Goal: Task Accomplishment & Management: Complete application form

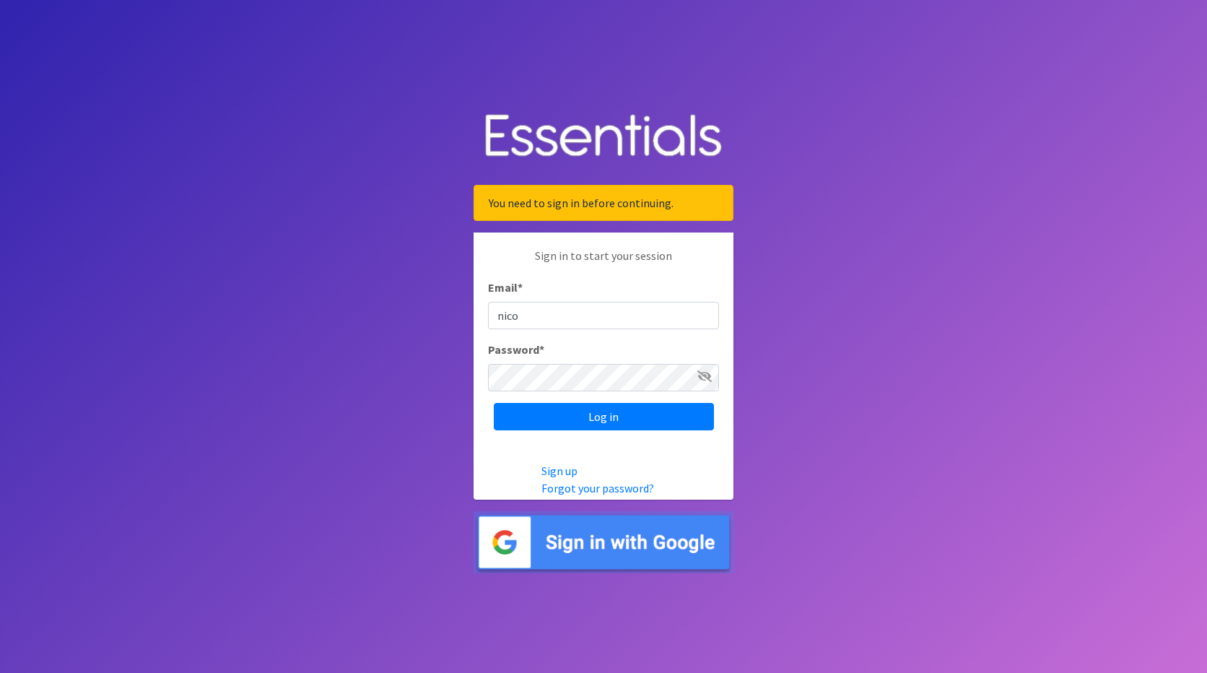
type input "[PERSON_NAME][EMAIL_ADDRESS][PERSON_NAME][DOMAIN_NAME]"
click at [494, 403] on input "Log in" at bounding box center [604, 416] width 220 height 27
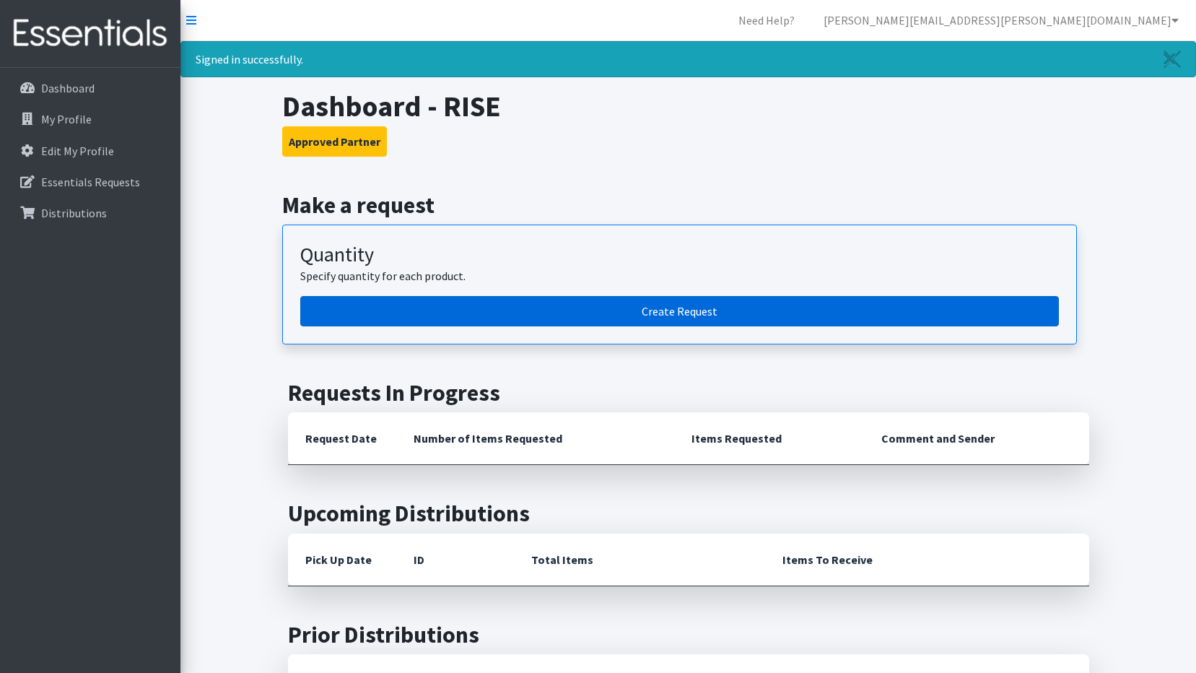
click at [619, 323] on link "Create Request" at bounding box center [679, 311] width 759 height 30
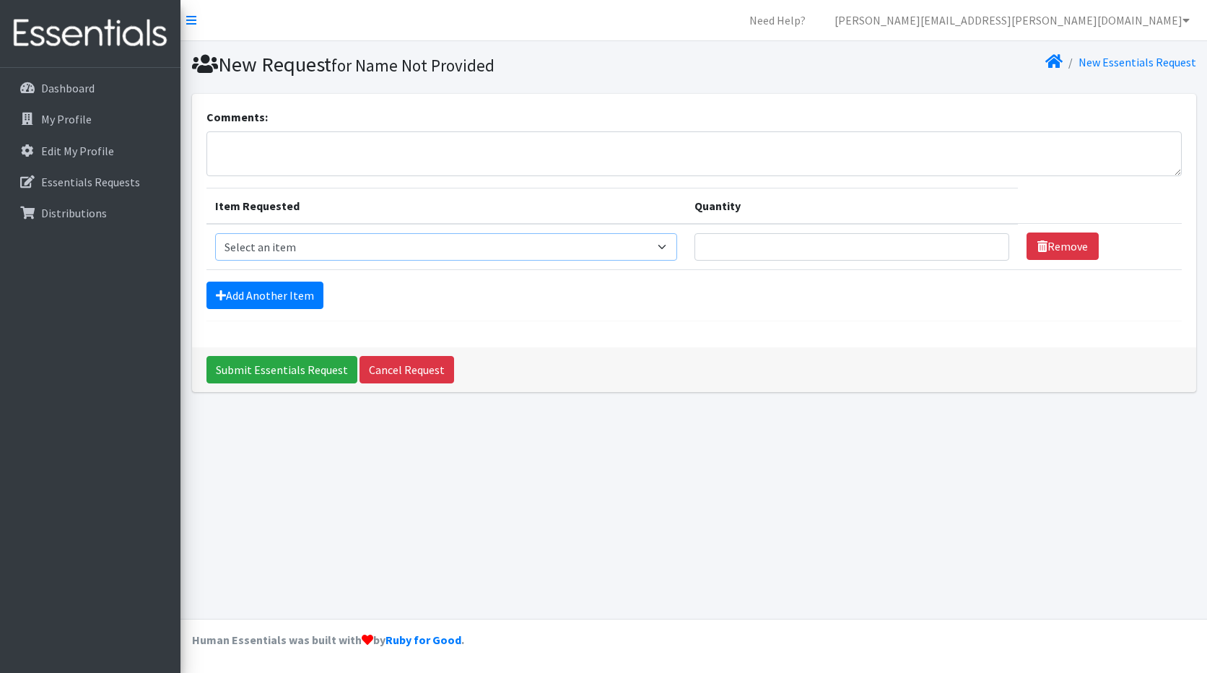
click at [671, 247] on select "Select an item Box - 2T-3T Pull-ups [200 Pull-ups/8 Packs] Box - 3T-4T Pull-ups…" at bounding box center [446, 246] width 463 height 27
click at [215, 233] on select "Select an item Box - 2T-3T Pull-ups [200 Pull-ups/8 Packs] Box - 3T-4T Pull-ups…" at bounding box center [446, 246] width 463 height 27
click at [665, 244] on select "Select an item Box - 2T-3T Pull-ups [200 Pull-ups/8 Packs] Box - 3T-4T Pull-ups…" at bounding box center [446, 246] width 463 height 27
select select "14401"
click at [215, 233] on select "Select an item Box - 2T-3T Pull-ups [200 Pull-ups/8 Packs] Box - 3T-4T Pull-ups…" at bounding box center [446, 246] width 463 height 27
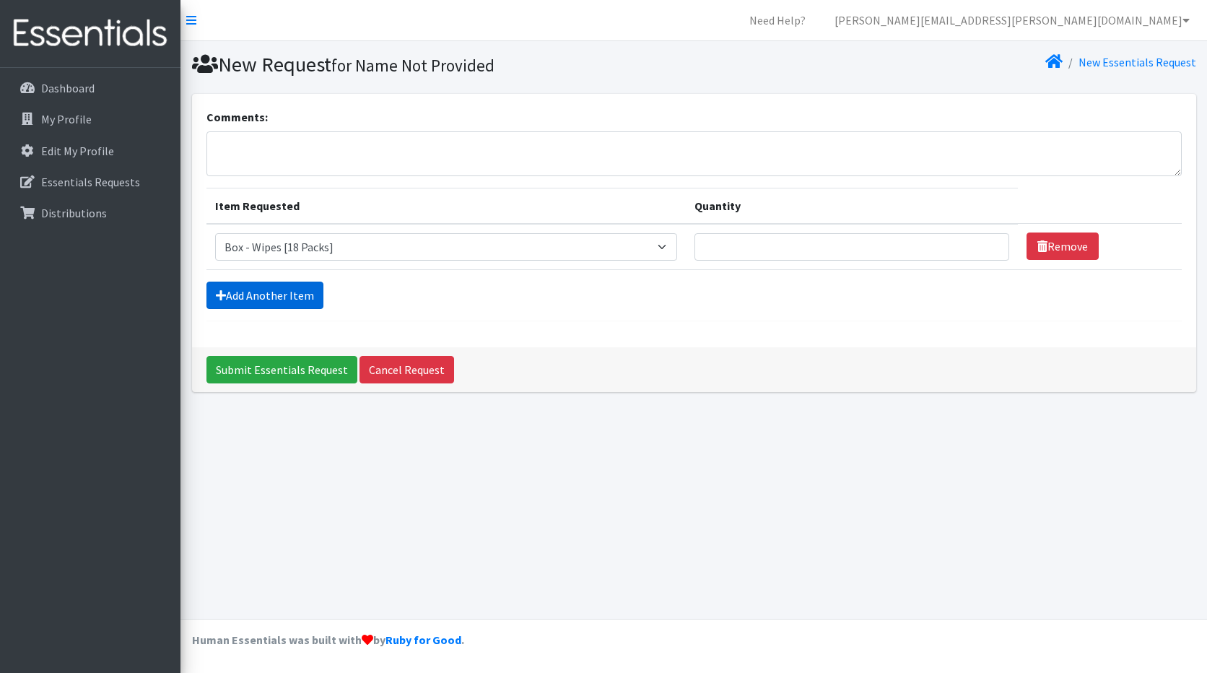
click at [304, 295] on link "Add Another Item" at bounding box center [264, 294] width 117 height 27
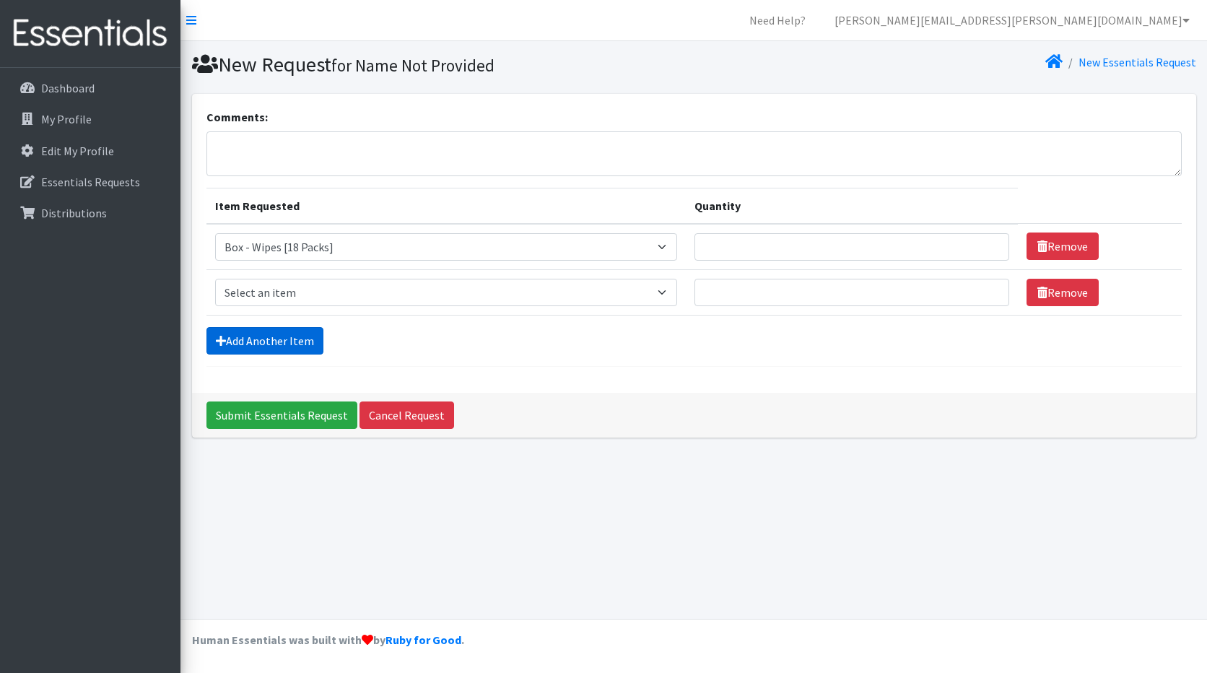
click at [312, 335] on link "Add Another Item" at bounding box center [264, 340] width 117 height 27
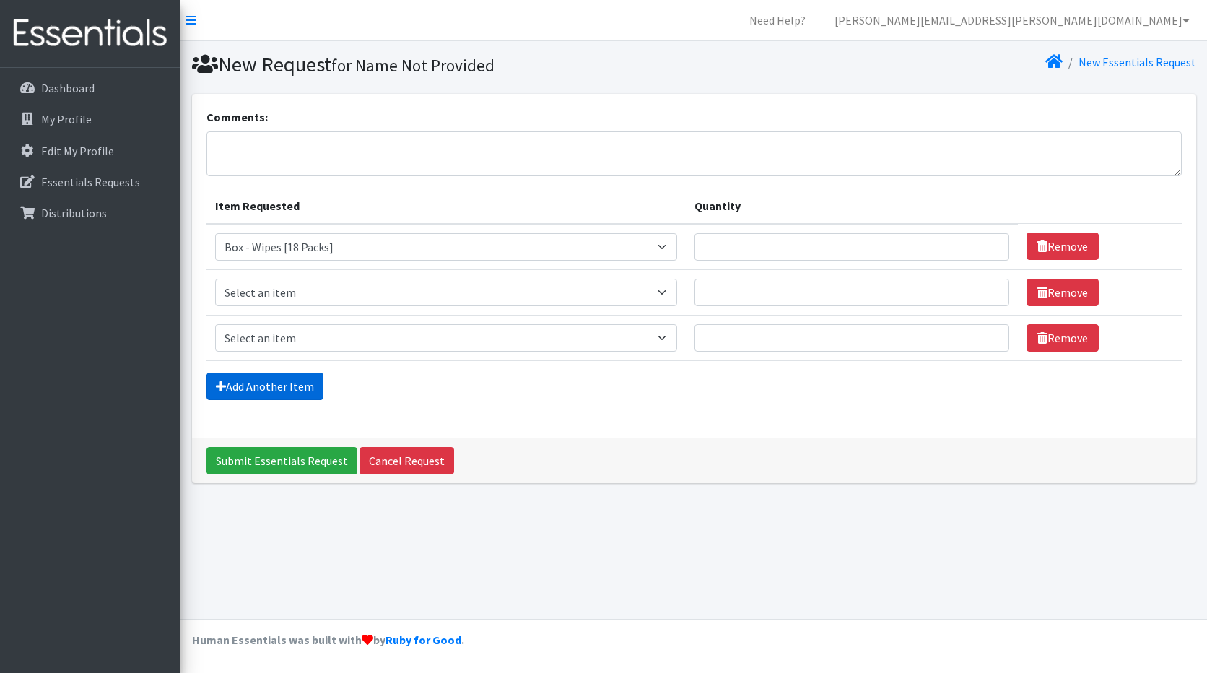
click at [310, 380] on link "Add Another Item" at bounding box center [264, 385] width 117 height 27
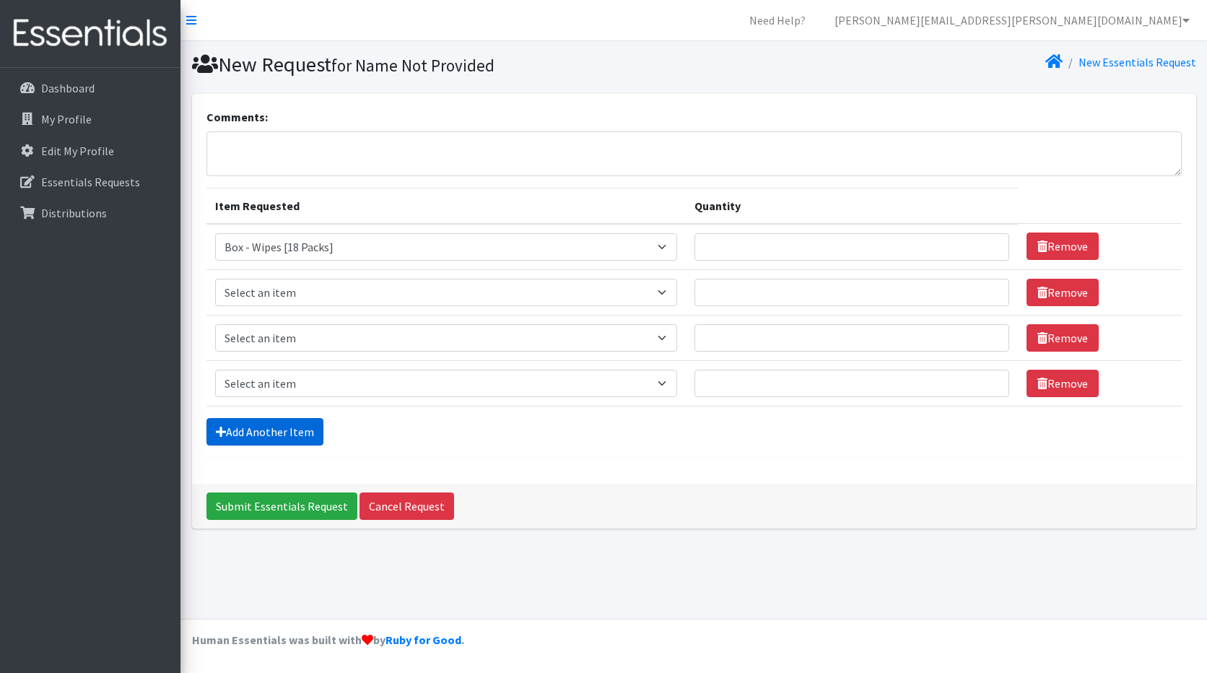
click at [301, 437] on link "Add Another Item" at bounding box center [264, 431] width 117 height 27
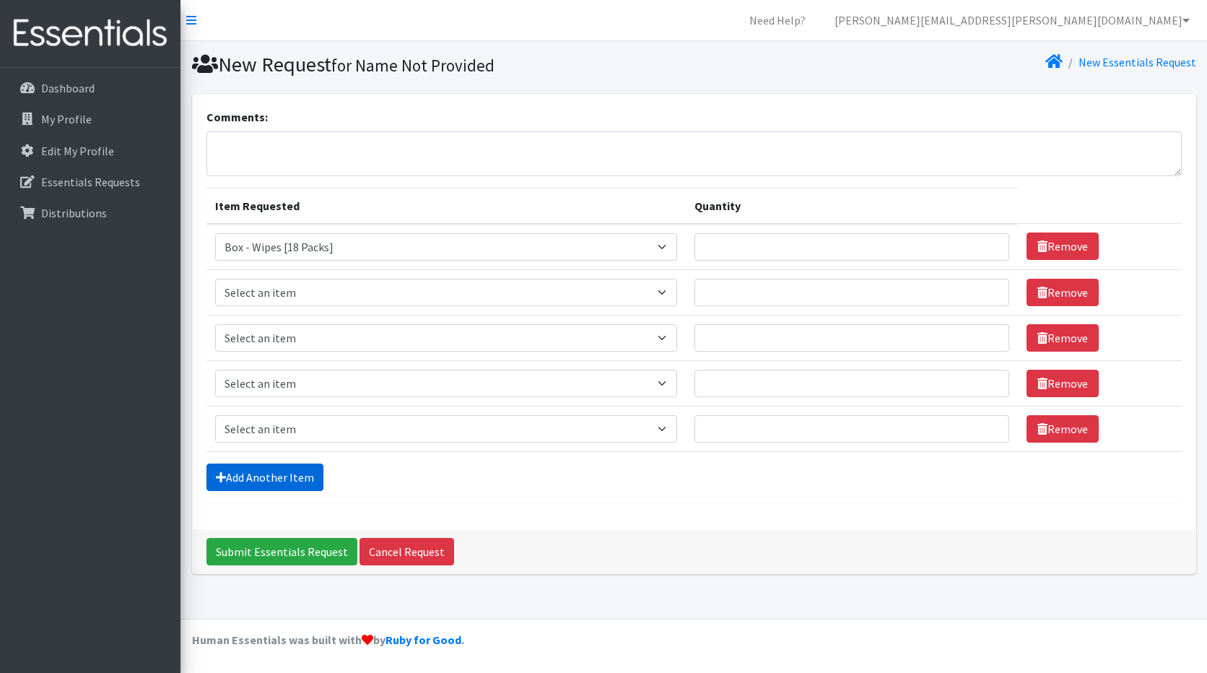
click at [305, 473] on link "Add Another Item" at bounding box center [264, 476] width 117 height 27
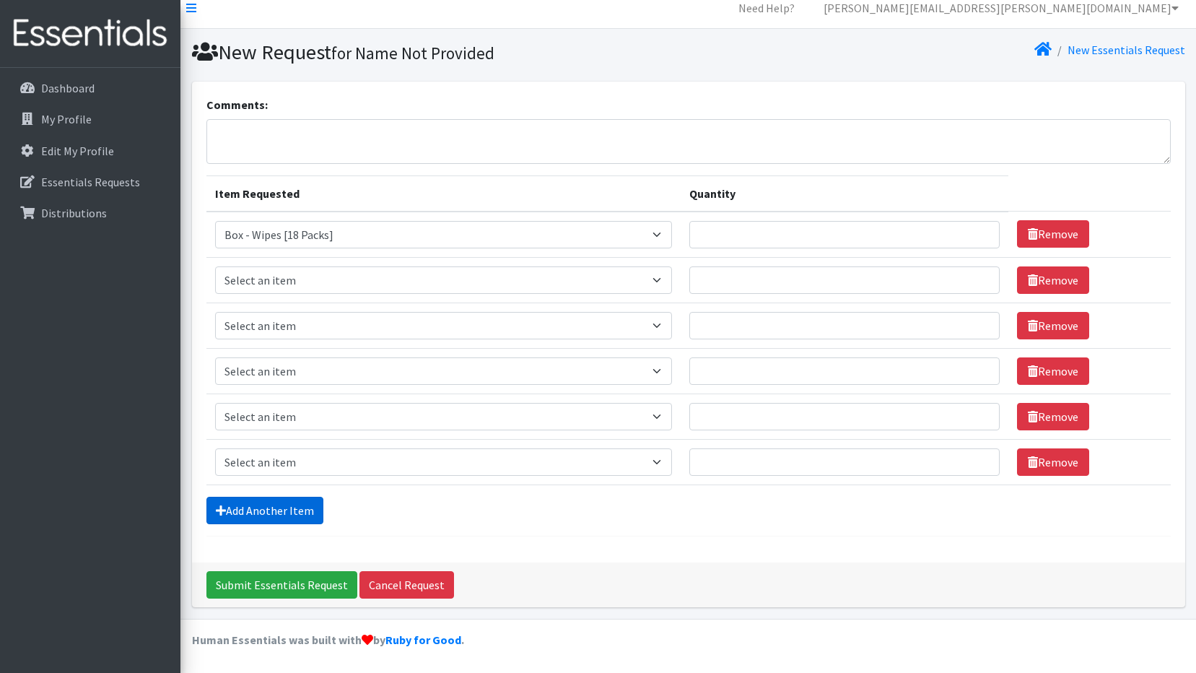
drag, startPoint x: 312, startPoint y: 505, endPoint x: 310, endPoint y: 517, distance: 11.6
click at [311, 505] on link "Add Another Item" at bounding box center [264, 510] width 117 height 27
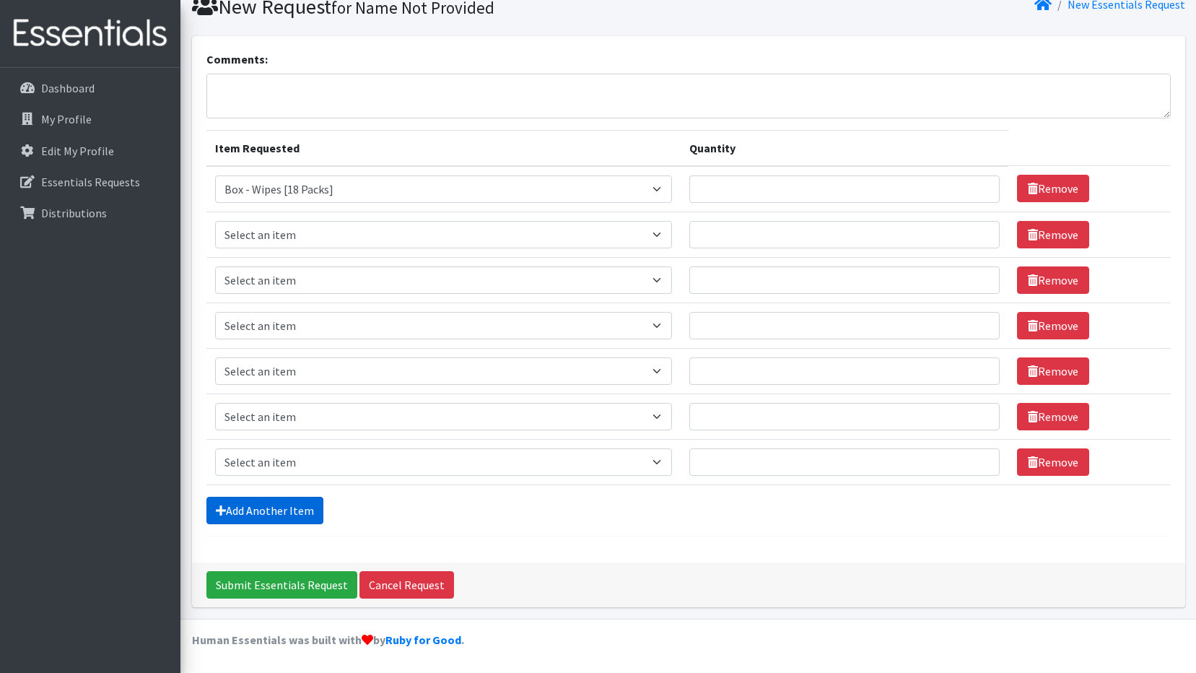
click at [307, 515] on link "Add Another Item" at bounding box center [264, 510] width 117 height 27
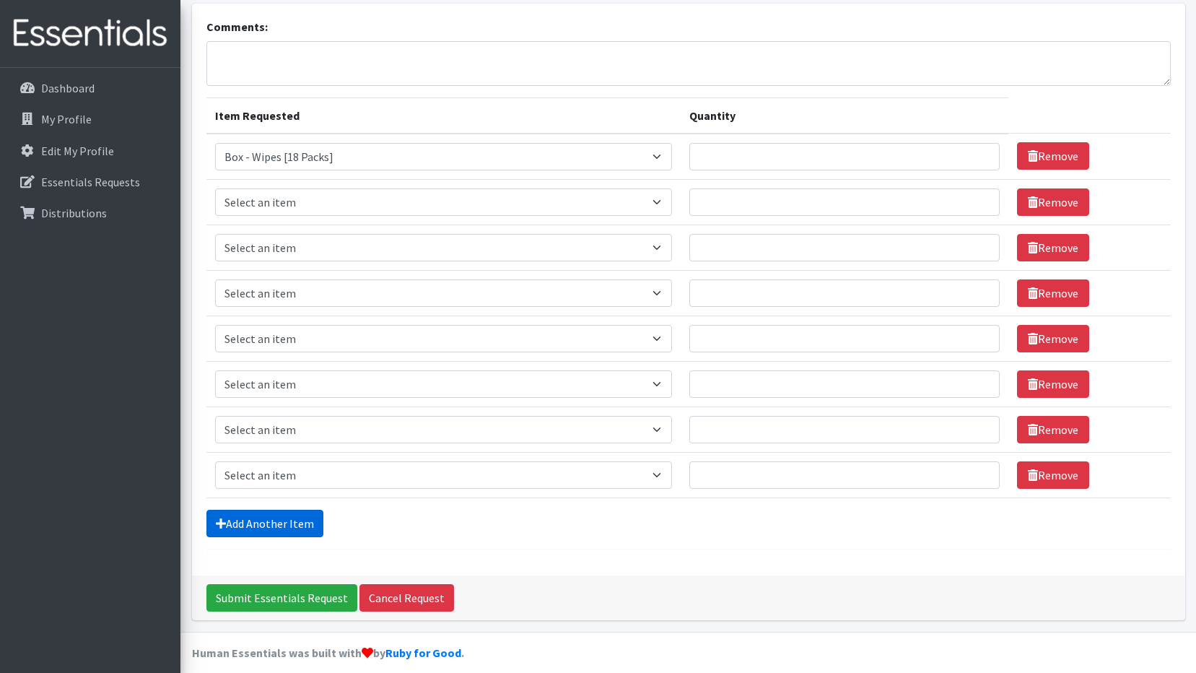
scroll to position [103, 0]
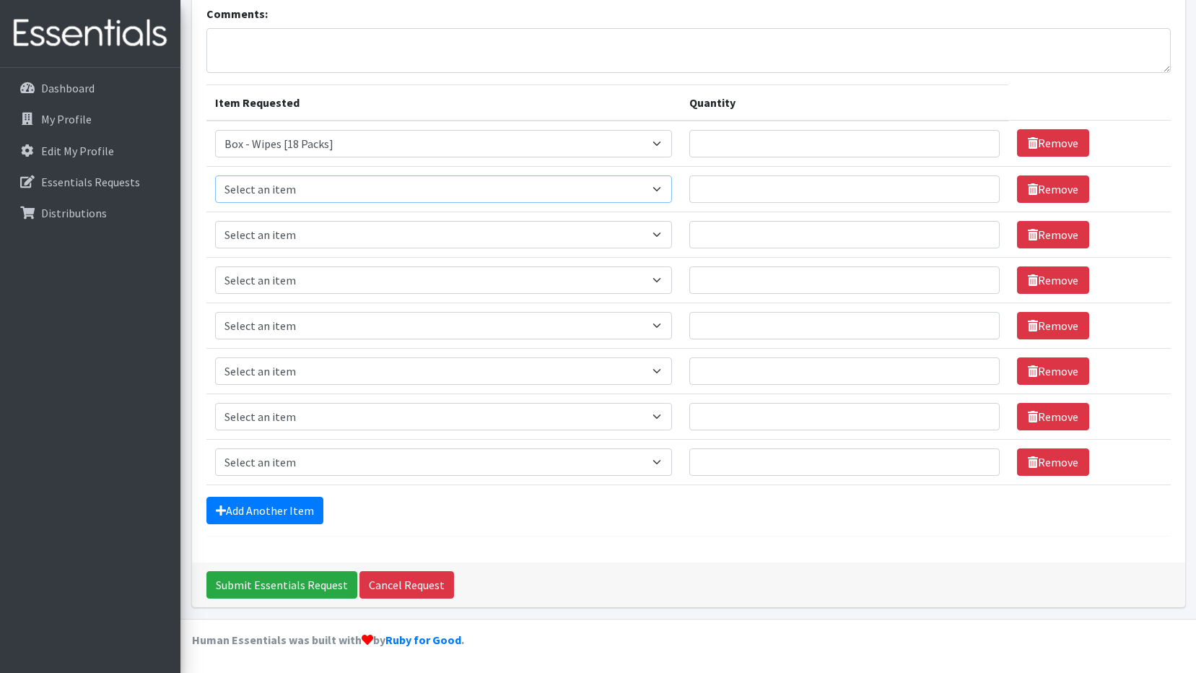
click at [296, 188] on select "Select an item Box - 2T-3T Pull-ups [200 Pull-ups/8 Packs] Box - 3T-4T Pull-ups…" at bounding box center [443, 188] width 457 height 27
select select "14392"
click at [215, 175] on select "Select an item Box - 2T-3T Pull-ups [200 Pull-ups/8 Packs] Box - 3T-4T Pull-ups…" at bounding box center [443, 188] width 457 height 27
click at [302, 232] on select "Select an item Box - 2T-3T Pull-ups [200 Pull-ups/8 Packs] Box - 3T-4T Pull-ups…" at bounding box center [443, 234] width 457 height 27
select select "14393"
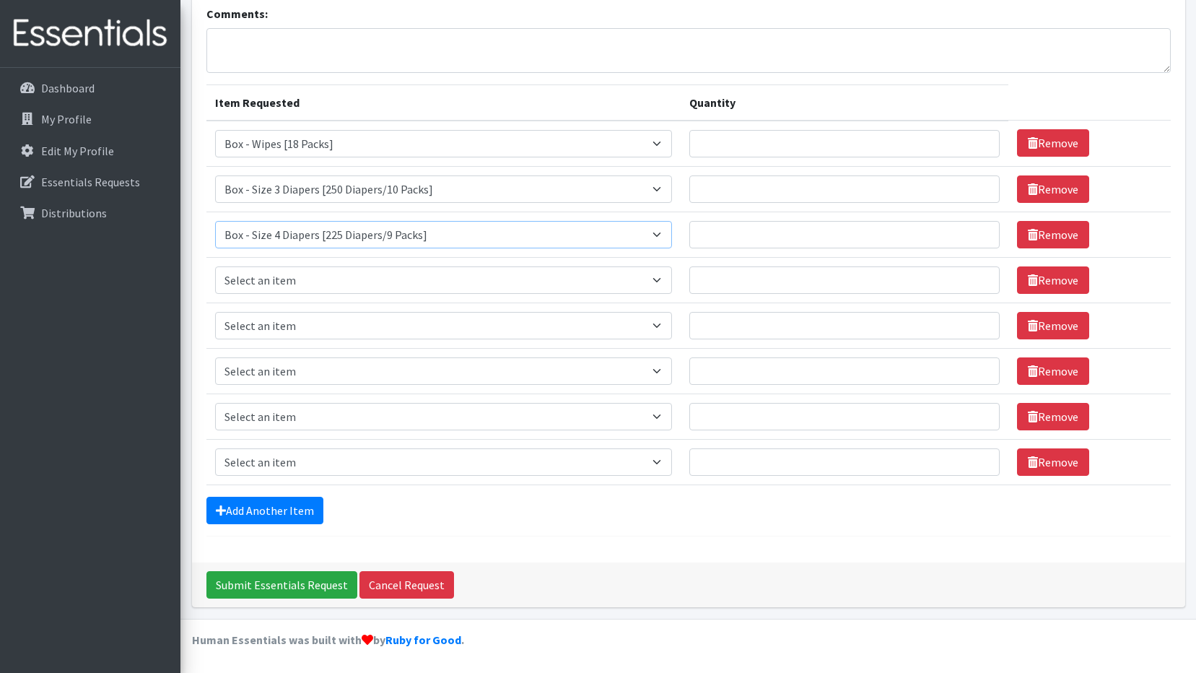
click at [215, 221] on select "Select an item Box - 2T-3T Pull-ups [200 Pull-ups/8 Packs] Box - 3T-4T Pull-ups…" at bounding box center [443, 234] width 457 height 27
click at [299, 278] on select "Select an item Box - 2T-3T Pull-ups [200 Pull-ups/8 Packs] Box - 3T-4T Pull-ups…" at bounding box center [443, 279] width 457 height 27
select select "14394"
click at [215, 266] on select "Select an item Box - 2T-3T Pull-ups [200 Pull-ups/8 Packs] Box - 3T-4T Pull-ups…" at bounding box center [443, 279] width 457 height 27
click at [292, 329] on select "Select an item Box - 2T-3T Pull-ups [200 Pull-ups/8 Packs] Box - 3T-4T Pull-ups…" at bounding box center [443, 325] width 457 height 27
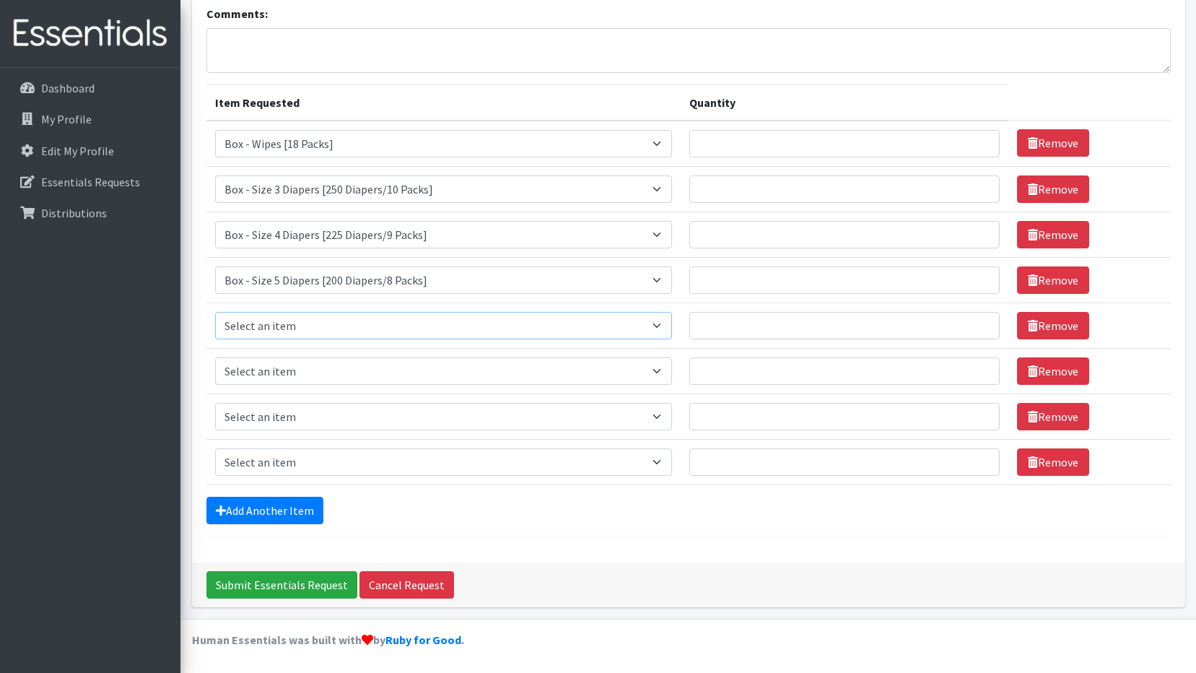
select select "14395"
click at [215, 312] on select "Select an item Box - 2T-3T Pull-ups [200 Pull-ups/8 Packs] Box - 3T-4T Pull-ups…" at bounding box center [443, 325] width 457 height 27
click at [317, 368] on select "Select an item Box - 2T-3T Pull-ups [200 Pull-ups/8 Packs] Box - 3T-4T Pull-ups…" at bounding box center [443, 370] width 457 height 27
select select "14396"
click at [215, 357] on select "Select an item Box - 2T-3T Pull-ups [200 Pull-ups/8 Packs] Box - 3T-4T Pull-ups…" at bounding box center [443, 370] width 457 height 27
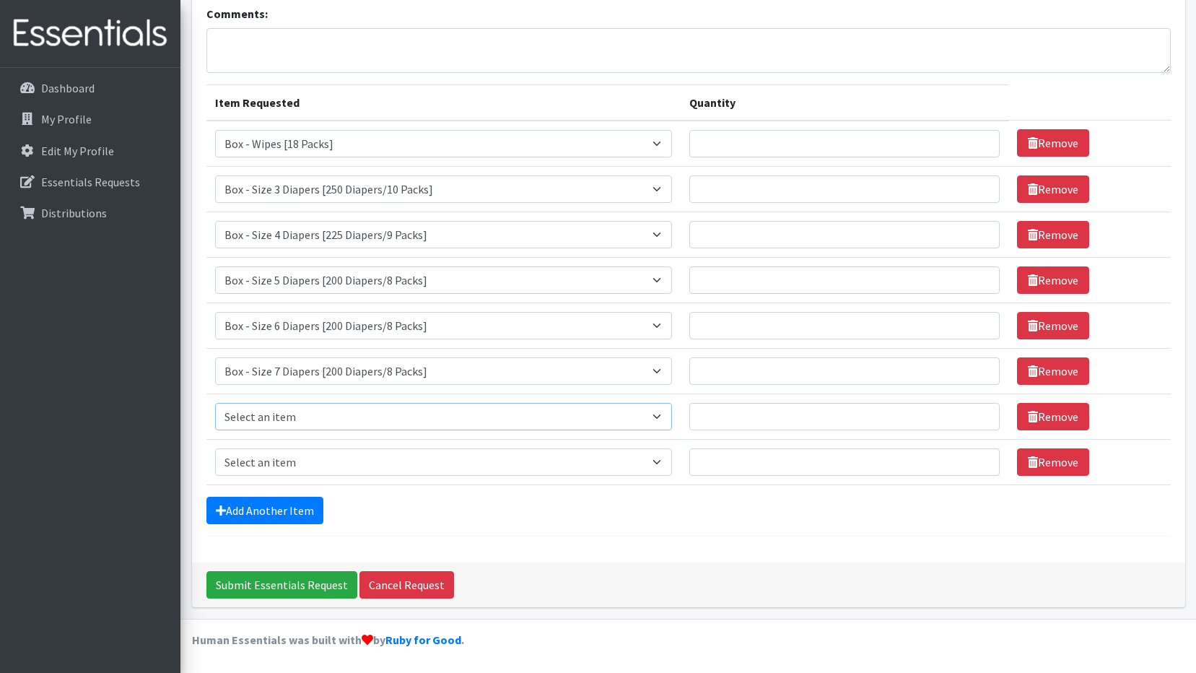
click at [337, 409] on select "Select an item Box - 2T-3T Pull-ups [200 Pull-ups/8 Packs] Box - 3T-4T Pull-ups…" at bounding box center [443, 416] width 457 height 27
click at [215, 403] on select "Select an item Box - 2T-3T Pull-ups [200 Pull-ups/8 Packs] Box - 3T-4T Pull-ups…" at bounding box center [443, 416] width 457 height 27
click at [348, 427] on select "Select an item Box - 2T-3T Pull-ups [200 Pull-ups/8 Packs] Box - 3T-4T Pull-ups…" at bounding box center [443, 416] width 457 height 27
select select "14399"
click at [215, 403] on select "Select an item Box - 2T-3T Pull-ups [200 Pull-ups/8 Packs] Box - 3T-4T Pull-ups…" at bounding box center [443, 416] width 457 height 27
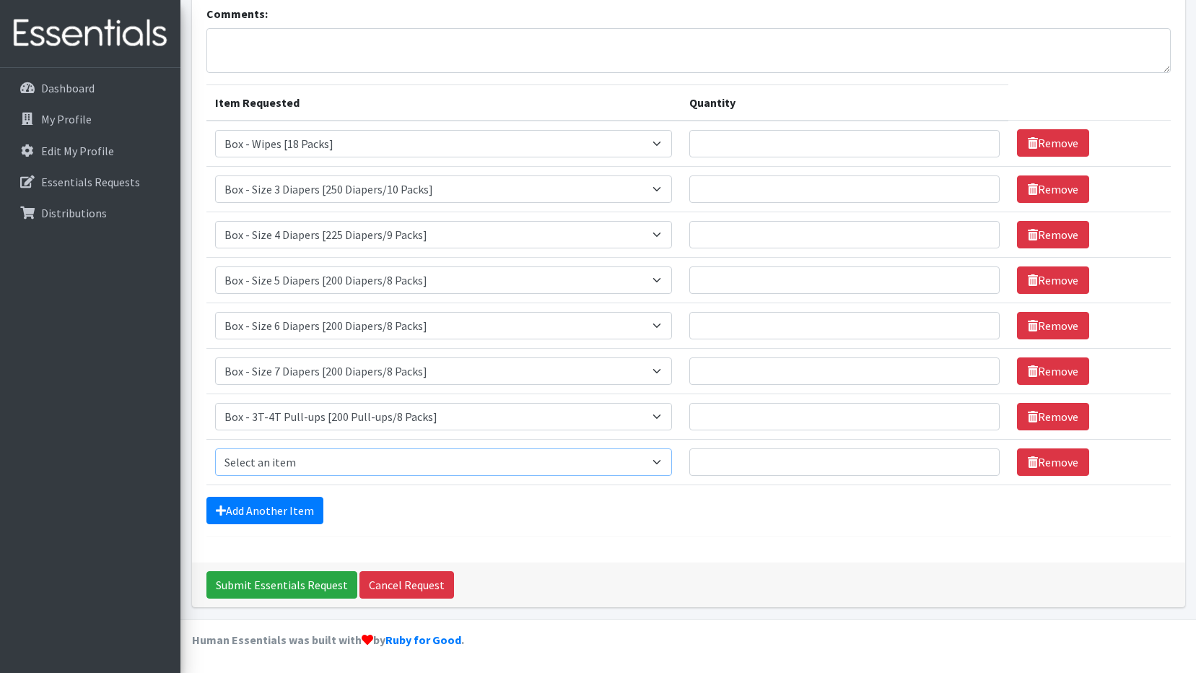
click at [331, 455] on select "Select an item Box - 2T-3T Pull-ups [200 Pull-ups/8 Packs] Box - 3T-4T Pull-ups…" at bounding box center [443, 461] width 457 height 27
select select "14400"
click at [215, 448] on select "Select an item Box - 2T-3T Pull-ups [200 Pull-ups/8 Packs] Box - 3T-4T Pull-ups…" at bounding box center [443, 461] width 457 height 27
click at [888, 466] on input "Quantity" at bounding box center [844, 461] width 310 height 27
type input "4"
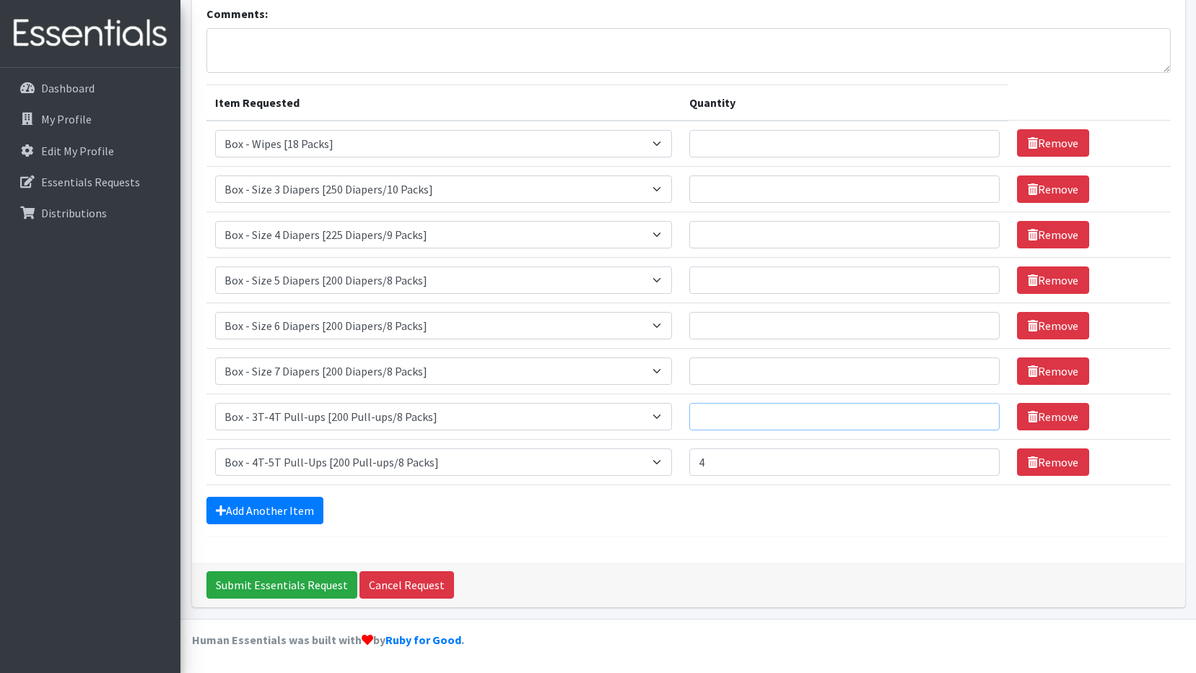
click at [911, 414] on input "Quantity" at bounding box center [844, 416] width 310 height 27
type input "3"
click at [821, 362] on input "Quantity" at bounding box center [844, 370] width 310 height 27
type input "2"
click at [831, 325] on input "Quantity" at bounding box center [844, 325] width 310 height 27
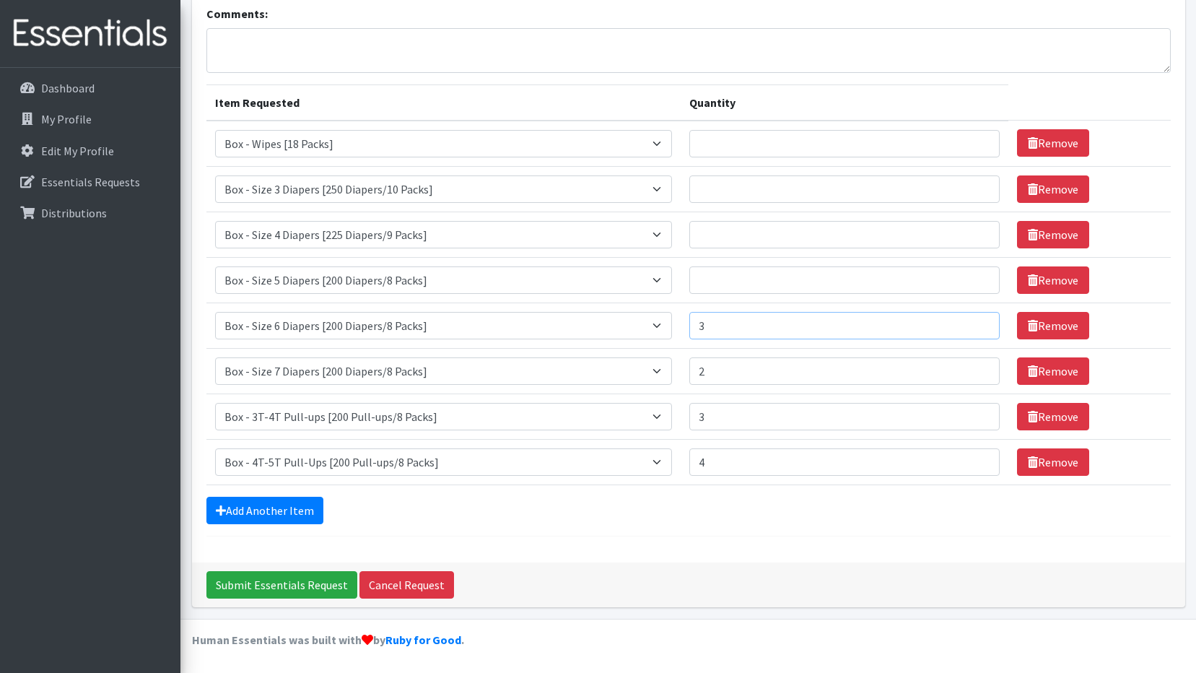
type input "3"
click at [818, 274] on input "Quantity" at bounding box center [844, 279] width 310 height 27
type input "3"
click at [783, 235] on input "Quantity" at bounding box center [844, 234] width 310 height 27
type input "2"
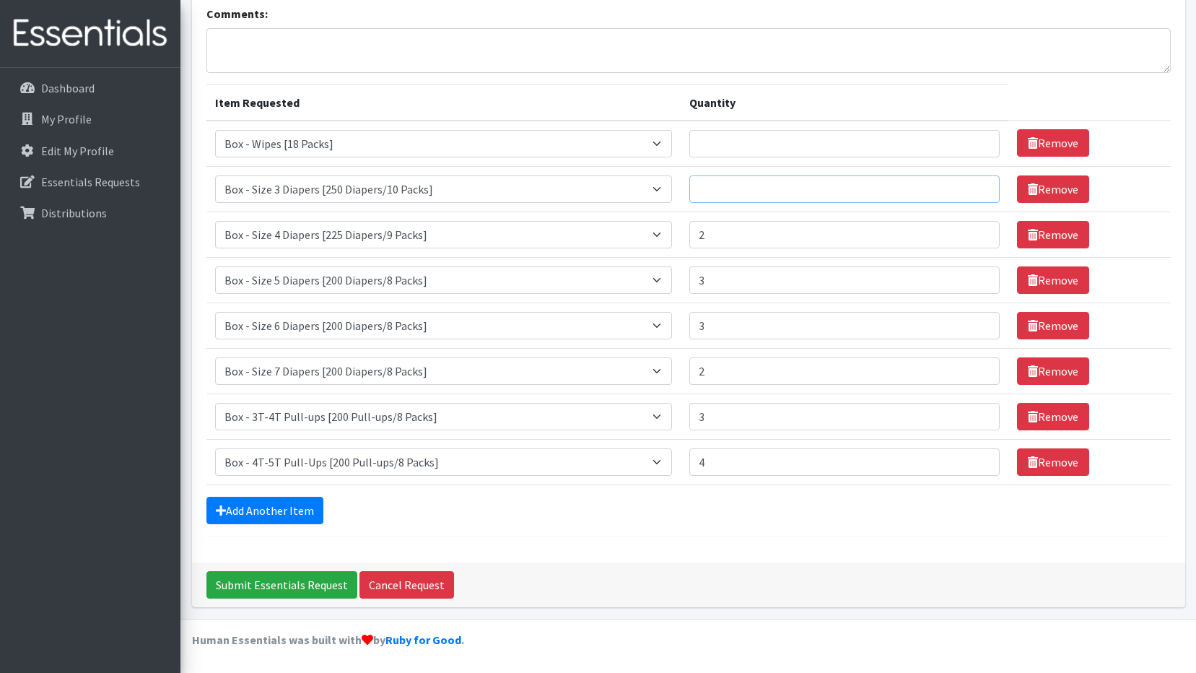
click at [769, 194] on input "Quantity" at bounding box center [844, 188] width 310 height 27
type input "2"
click at [762, 142] on input "Quantity" at bounding box center [844, 143] width 310 height 27
type input "1"
click at [325, 582] on input "Submit Essentials Request" at bounding box center [281, 584] width 151 height 27
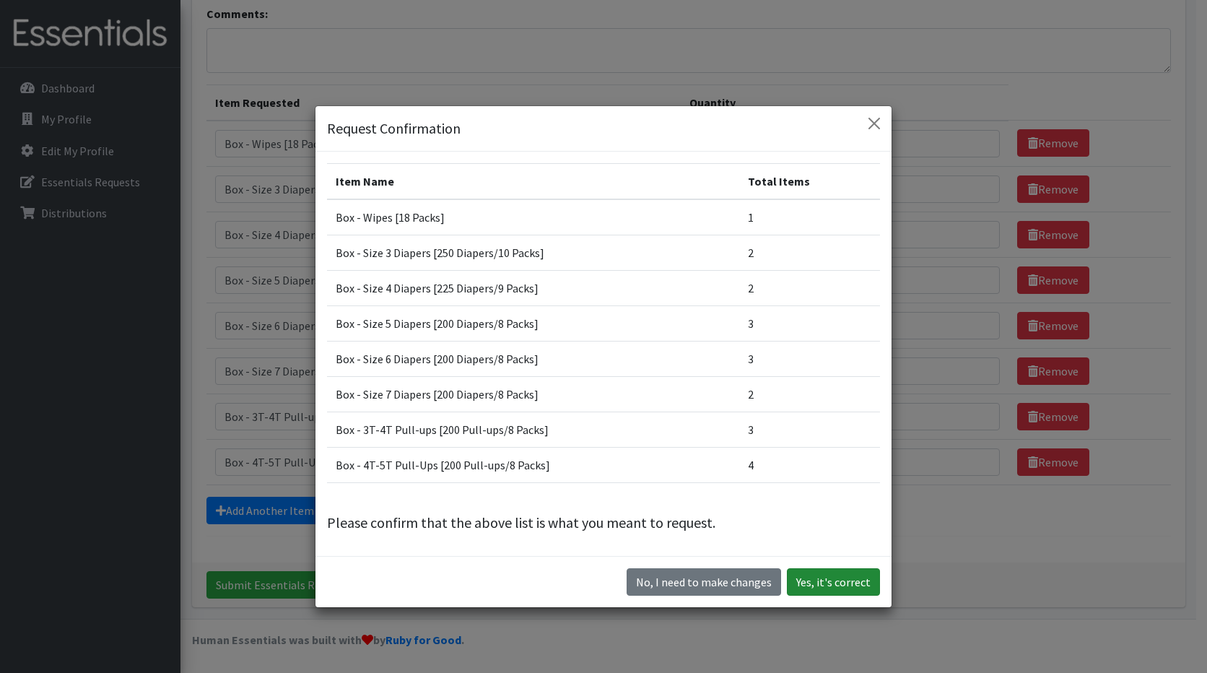
click at [830, 588] on button "Yes, it's correct" at bounding box center [833, 581] width 93 height 27
